Goal: Information Seeking & Learning: Learn about a topic

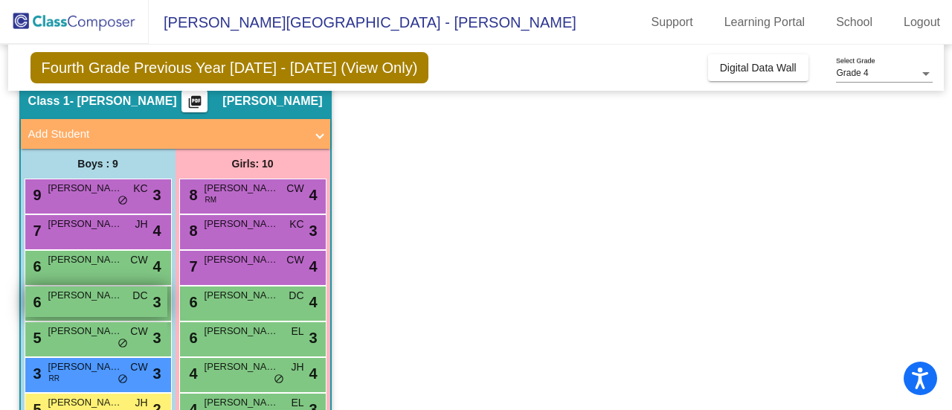
scroll to position [208, 0]
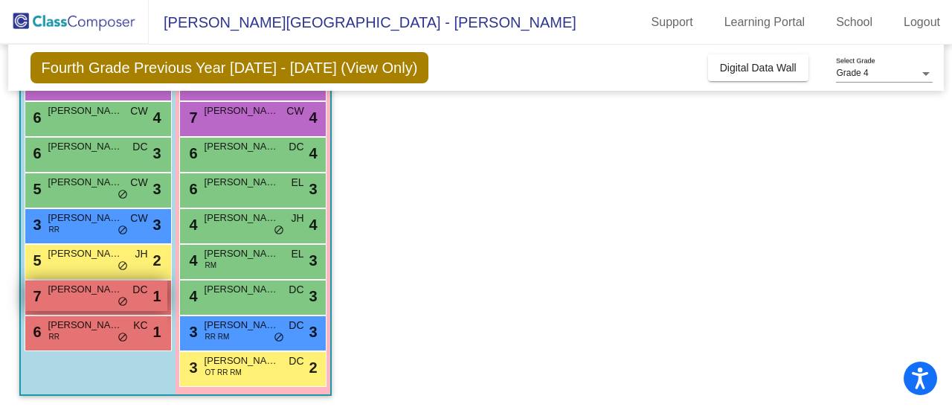
click at [103, 298] on div "7 [PERSON_NAME] DC lock do_not_disturb_alt 1" at bounding box center [96, 296] width 142 height 31
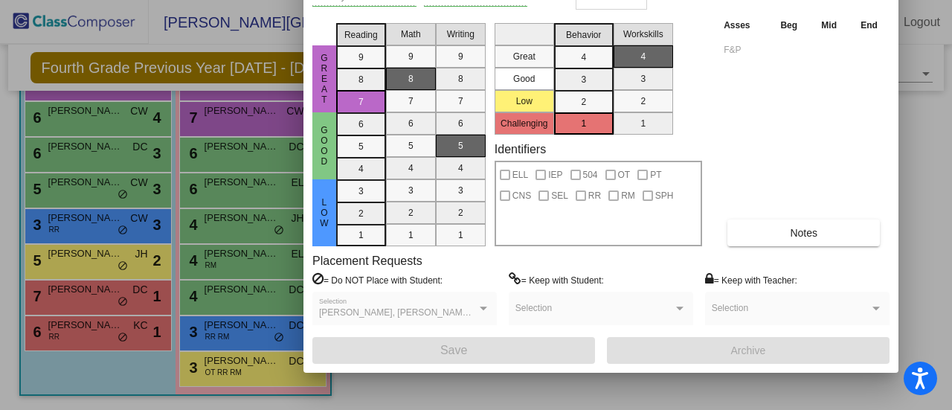
drag, startPoint x: 568, startPoint y: 13, endPoint x: 526, endPoint y: -90, distance: 111.8
click at [526, 0] on html "Accessibility Screen-Reader Guide, Feedback, and Issue Reporting | New window […" at bounding box center [476, 205] width 952 height 410
drag, startPoint x: 747, startPoint y: 127, endPoint x: 710, endPoint y: 138, distance: 38.6
click at [737, 177] on div "Asses Beg Mid End F&P Notes" at bounding box center [805, 131] width 170 height 229
drag, startPoint x: 419, startPoint y: 10, endPoint x: 383, endPoint y: 54, distance: 56.6
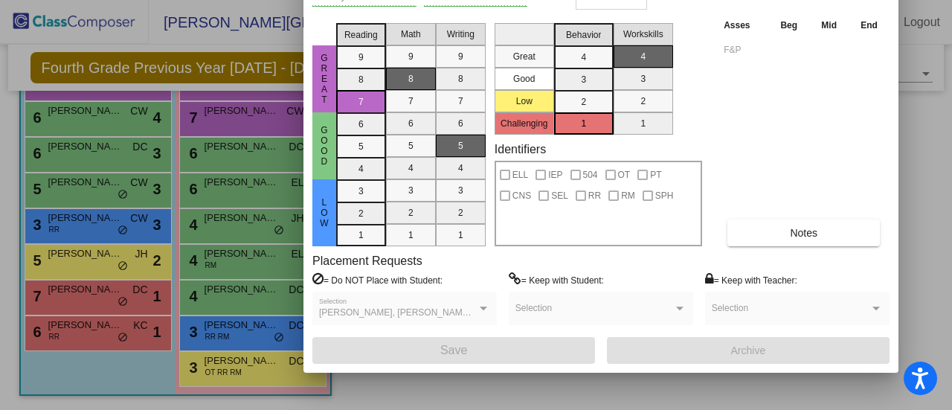
click at [383, 55] on div "[PERSON_NAME] First Name [PERSON_NAME] Last Name Goes by Name ID 2024 - 25 Teac…" at bounding box center [601, 154] width 577 height 420
click at [283, 7] on div at bounding box center [476, 205] width 952 height 410
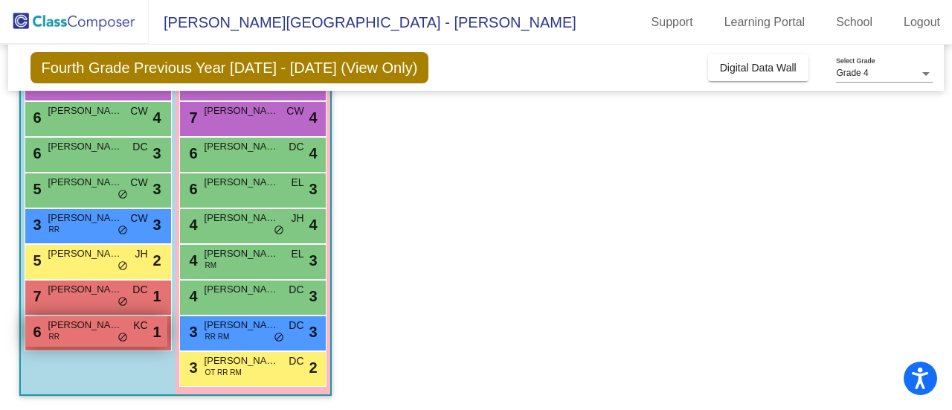
click at [76, 322] on span "[PERSON_NAME]" at bounding box center [85, 325] width 74 height 15
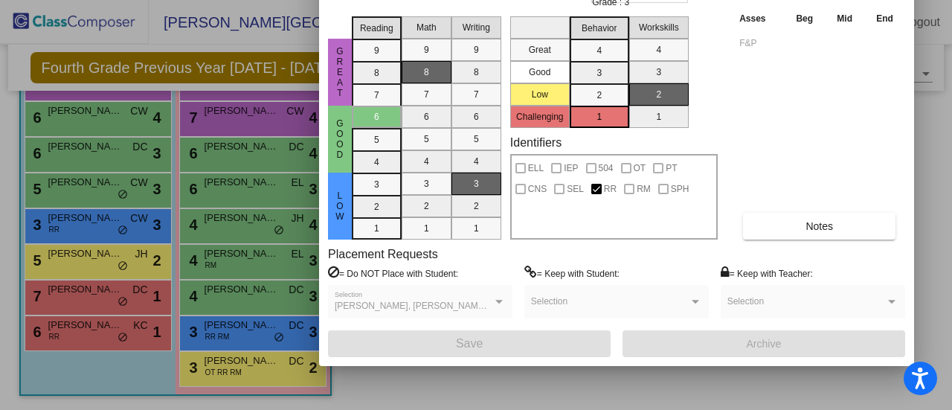
drag, startPoint x: 562, startPoint y: 19, endPoint x: 535, endPoint y: -90, distance: 112.6
click at [535, 0] on html "Accessibility Screen-Reader Guide, Feedback, and Issue Reporting | New window […" at bounding box center [476, 205] width 952 height 410
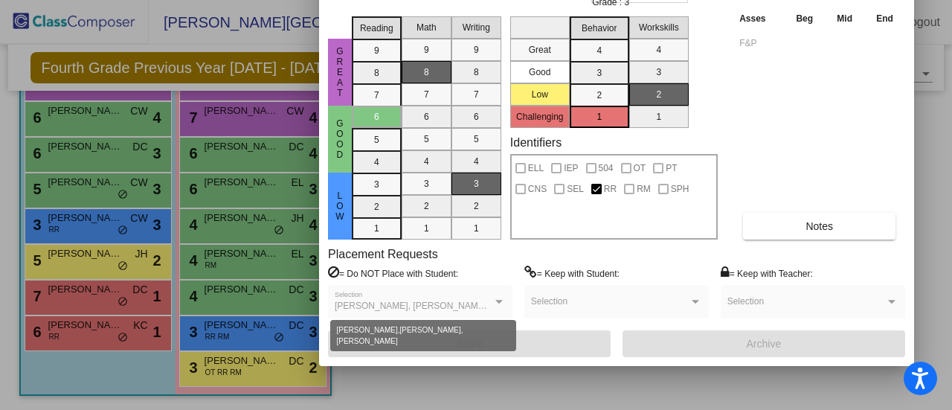
click at [500, 300] on div at bounding box center [499, 302] width 7 height 4
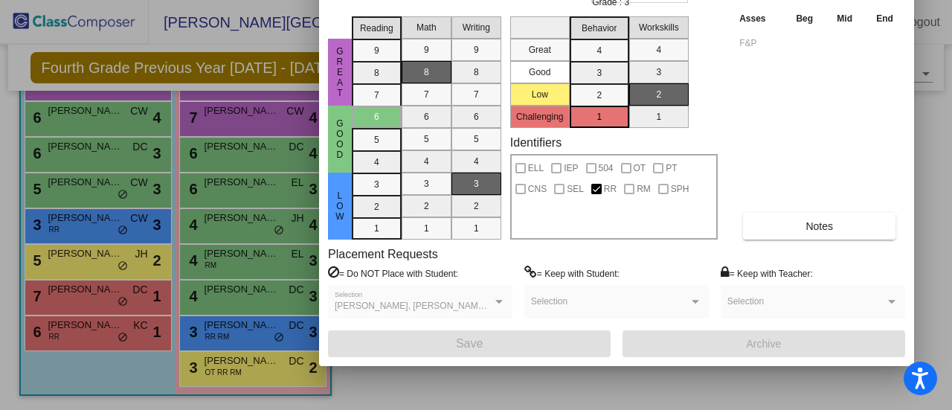
click at [499, 300] on div at bounding box center [499, 302] width 7 height 4
click at [439, 301] on span "[PERSON_NAME], [PERSON_NAME], [PERSON_NAME]" at bounding box center [450, 306] width 230 height 10
drag, startPoint x: 715, startPoint y: 10, endPoint x: 707, endPoint y: 69, distance: 60.1
click at [705, 85] on div "Great Good Low Challenging Behavior 4 3 2 1 Workskills 4 3 2 1" at bounding box center [614, 69] width 208 height 118
click at [746, 97] on div "Asses Beg Mid End F&P Notes" at bounding box center [821, 124] width 170 height 229
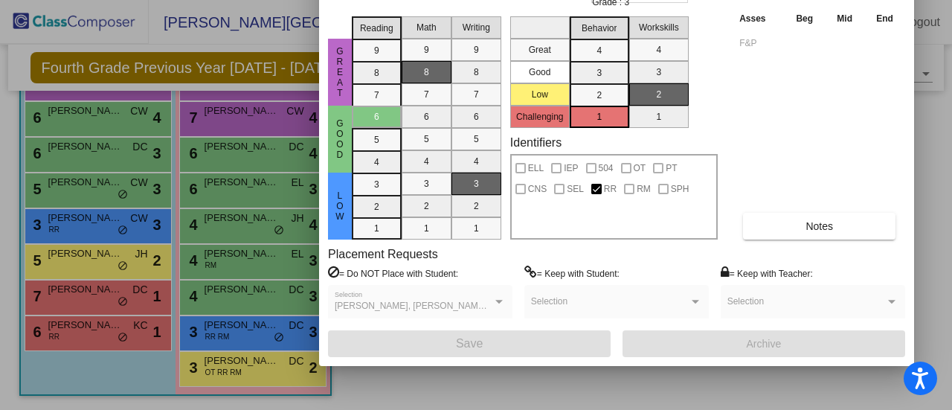
drag, startPoint x: 332, startPoint y: 4, endPoint x: 313, endPoint y: 62, distance: 60.2
click at [314, 65] on div "Student Card - View Only Historical Student Record [PERSON_NAME] First Name [PE…" at bounding box center [476, 205] width 952 height 410
click at [257, 38] on div at bounding box center [476, 205] width 952 height 410
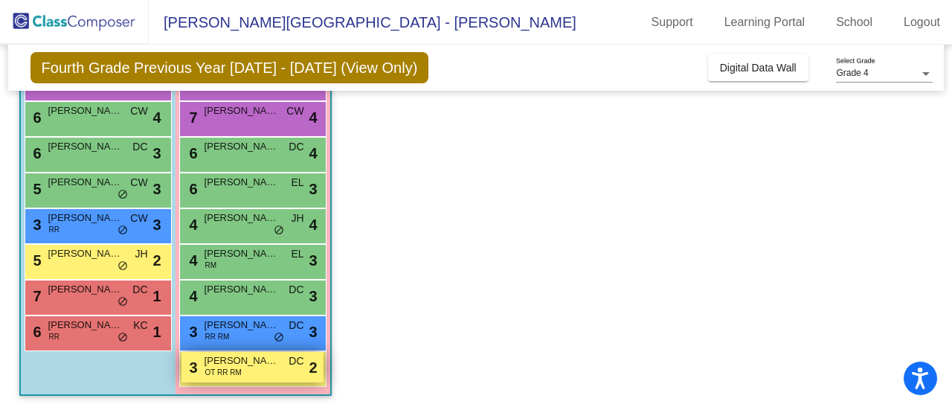
click at [235, 368] on span "OT RR RM" at bounding box center [223, 372] width 36 height 11
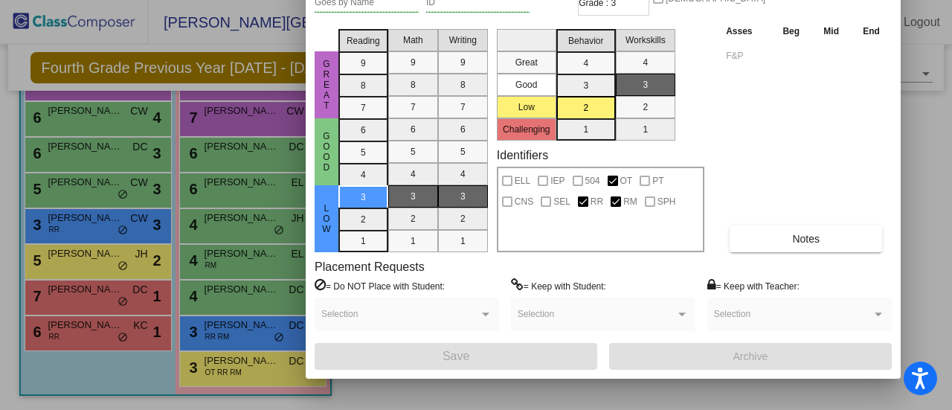
drag, startPoint x: 571, startPoint y: 14, endPoint x: 525, endPoint y: -90, distance: 113.9
click at [525, 0] on html "Accessibility Screen-Reader Guide, Feedback, and Issue Reporting | New window […" at bounding box center [476, 205] width 952 height 410
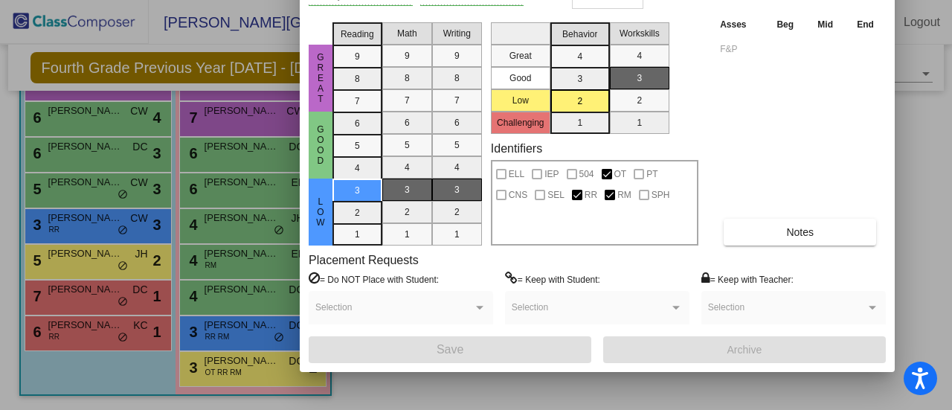
click at [828, 93] on div "Asses Beg Mid End F&P Notes" at bounding box center [802, 130] width 170 height 229
click at [912, 203] on div at bounding box center [476, 205] width 952 height 410
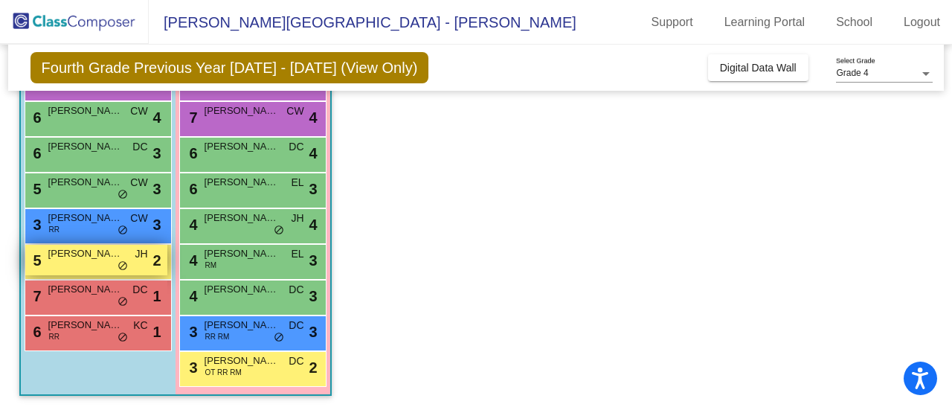
click at [91, 255] on span "[PERSON_NAME]" at bounding box center [85, 253] width 74 height 15
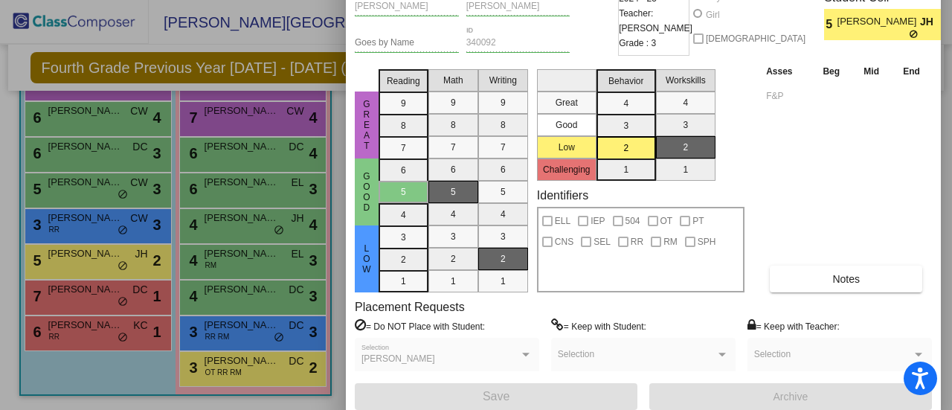
drag, startPoint x: 563, startPoint y: 26, endPoint x: 561, endPoint y: -90, distance: 116.1
click at [561, 0] on html "Accessibility Screen-Reader Guide, Feedback, and Issue Reporting | New window […" at bounding box center [476, 205] width 952 height 410
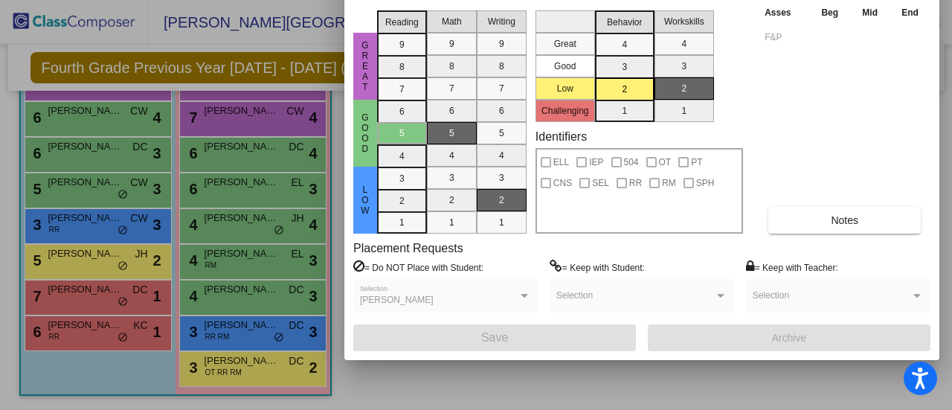
click at [275, 34] on div at bounding box center [476, 205] width 952 height 410
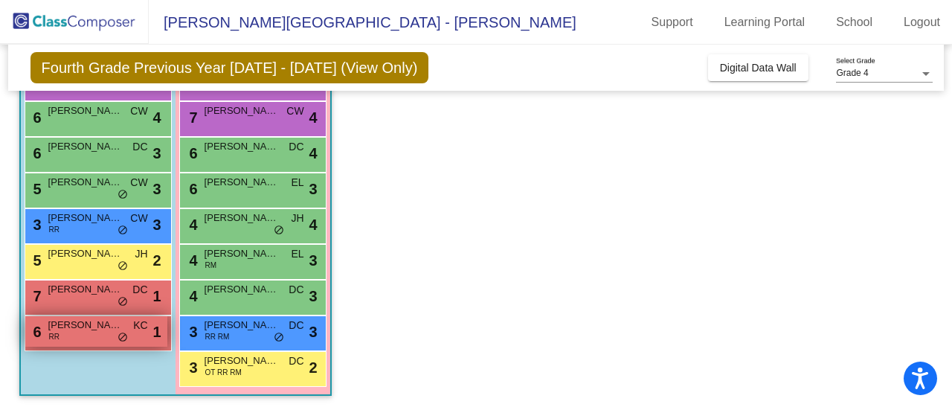
click at [103, 330] on span "[PERSON_NAME]" at bounding box center [85, 325] width 74 height 15
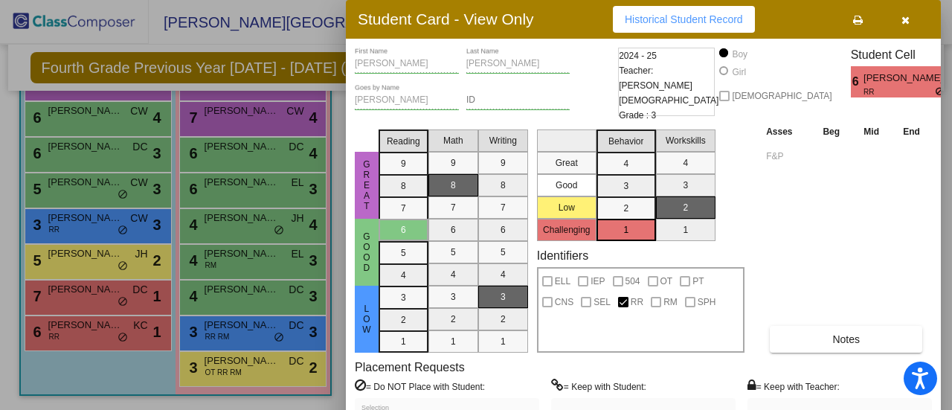
drag, startPoint x: 568, startPoint y: 25, endPoint x: 563, endPoint y: -90, distance: 115.5
click at [563, 0] on html "Accessibility Screen-Reader Guide, Feedback, and Issue Reporting | New window […" at bounding box center [476, 205] width 952 height 410
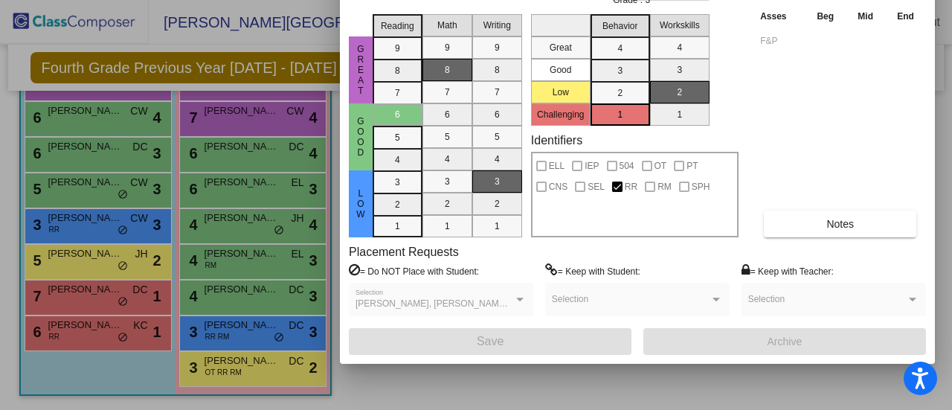
click at [296, 10] on div at bounding box center [476, 205] width 952 height 410
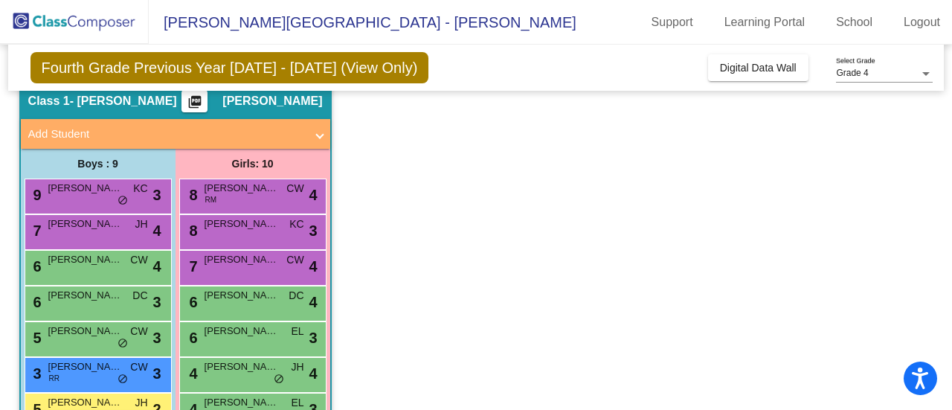
scroll to position [134, 0]
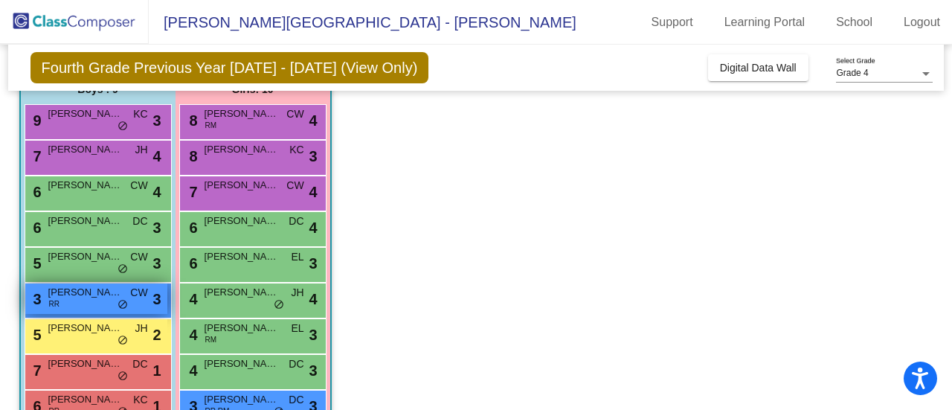
click at [88, 296] on span "[PERSON_NAME]" at bounding box center [85, 292] width 74 height 15
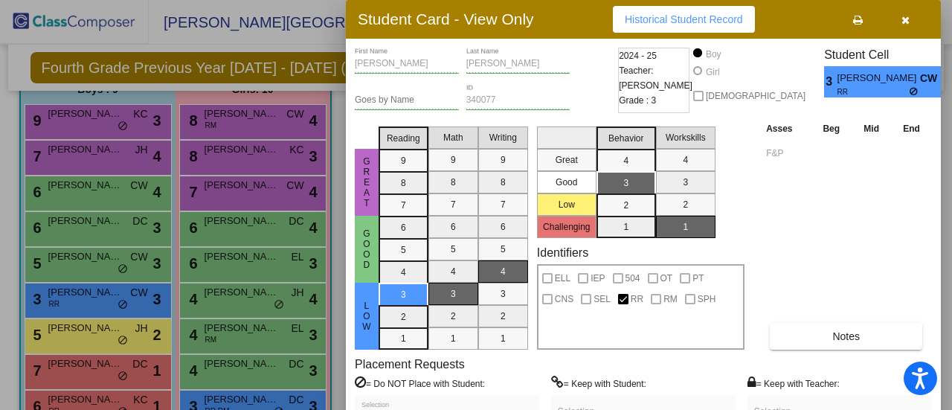
click at [908, 16] on icon "button" at bounding box center [906, 20] width 8 height 10
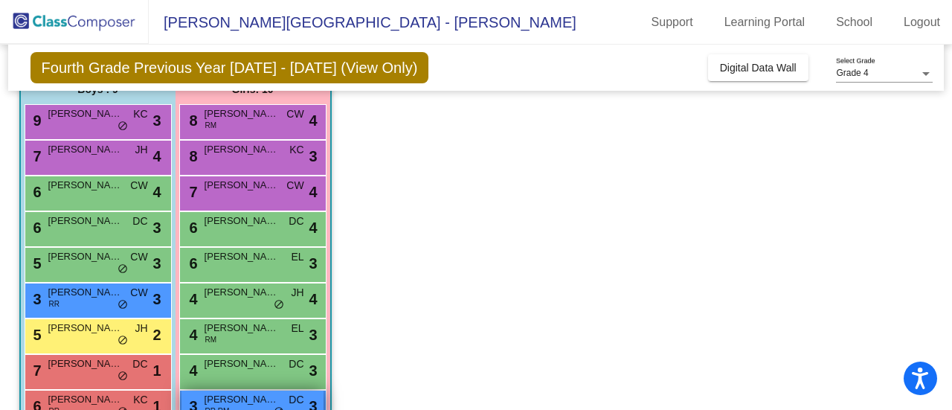
click at [219, 397] on span "[PERSON_NAME]" at bounding box center [242, 399] width 74 height 15
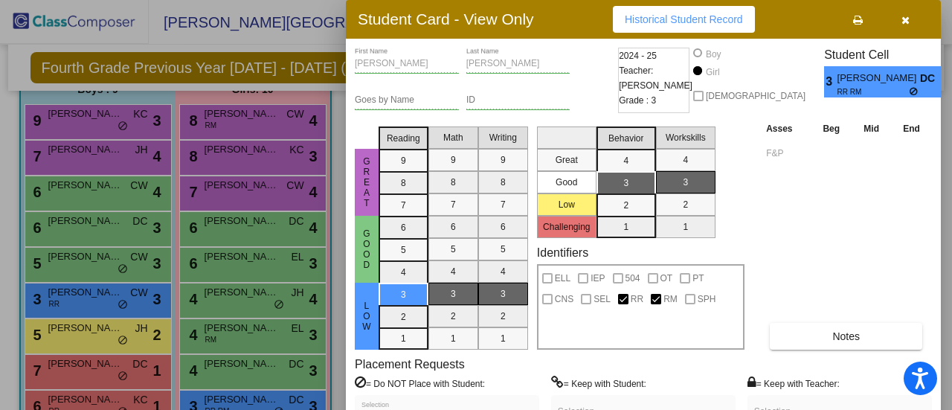
click at [902, 19] on icon "button" at bounding box center [906, 20] width 8 height 10
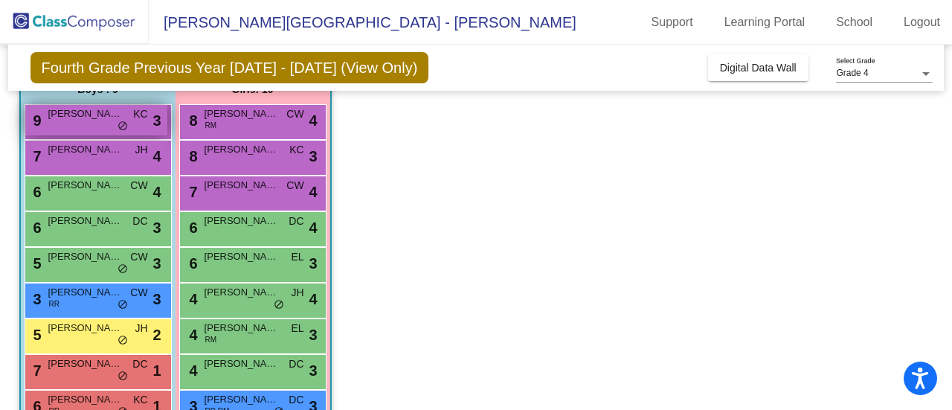
click at [88, 118] on span "[PERSON_NAME]" at bounding box center [85, 113] width 74 height 15
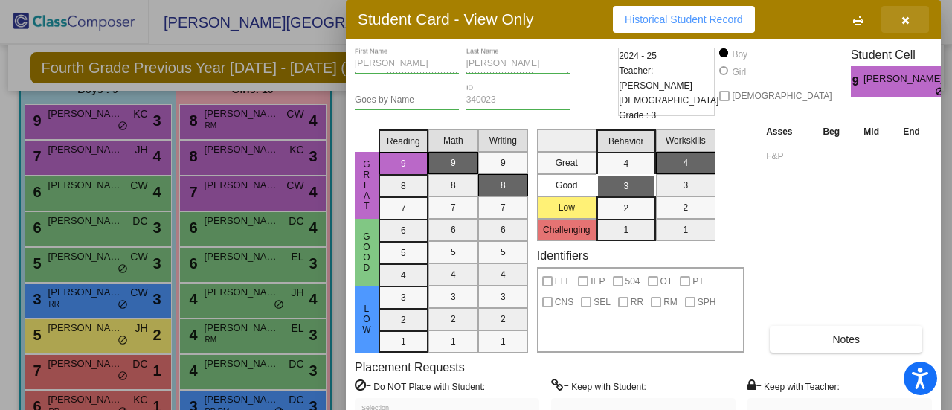
click at [905, 21] on icon "button" at bounding box center [906, 20] width 8 height 10
